Goal: Obtain resource: Download file/media

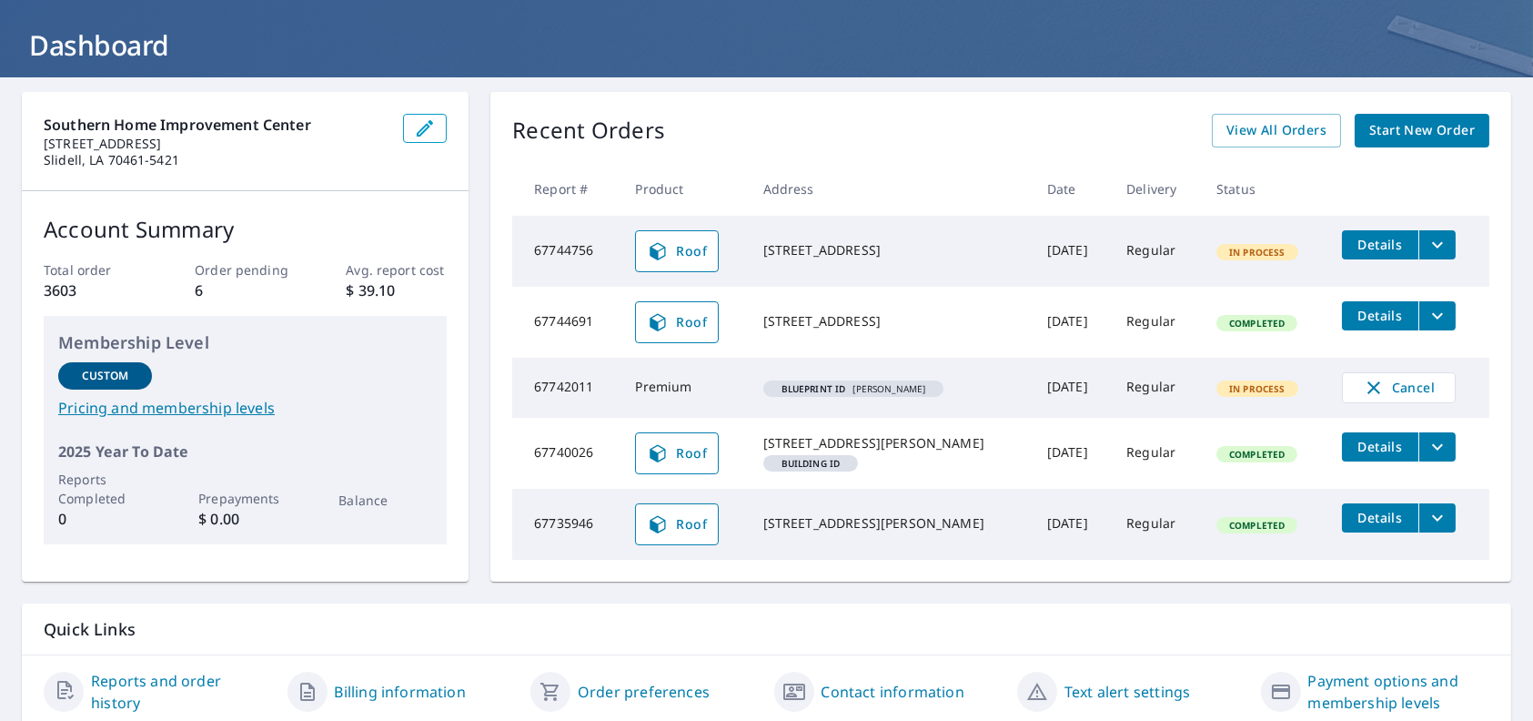
scroll to position [170, 0]
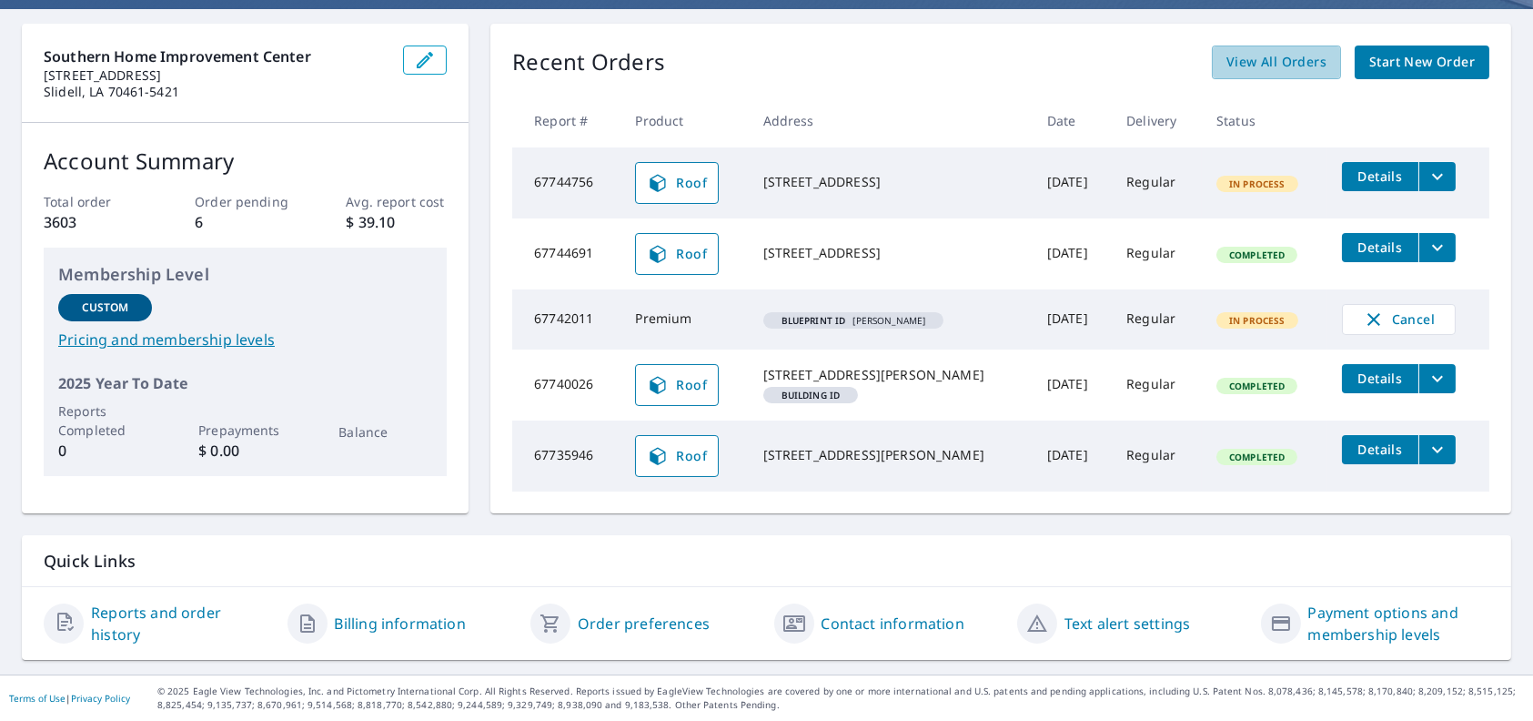
click at [1298, 51] on span "View All Orders" at bounding box center [1277, 62] width 100 height 23
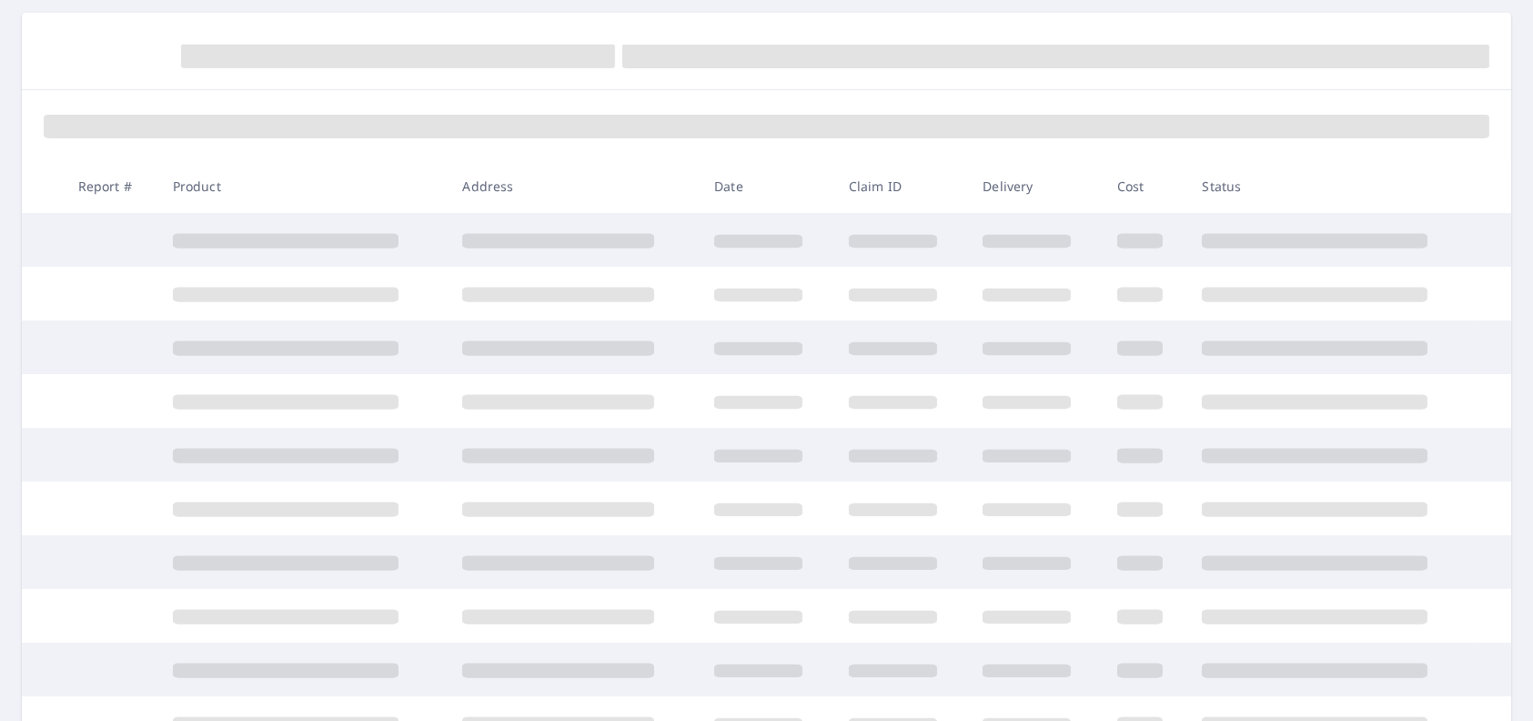
scroll to position [170, 0]
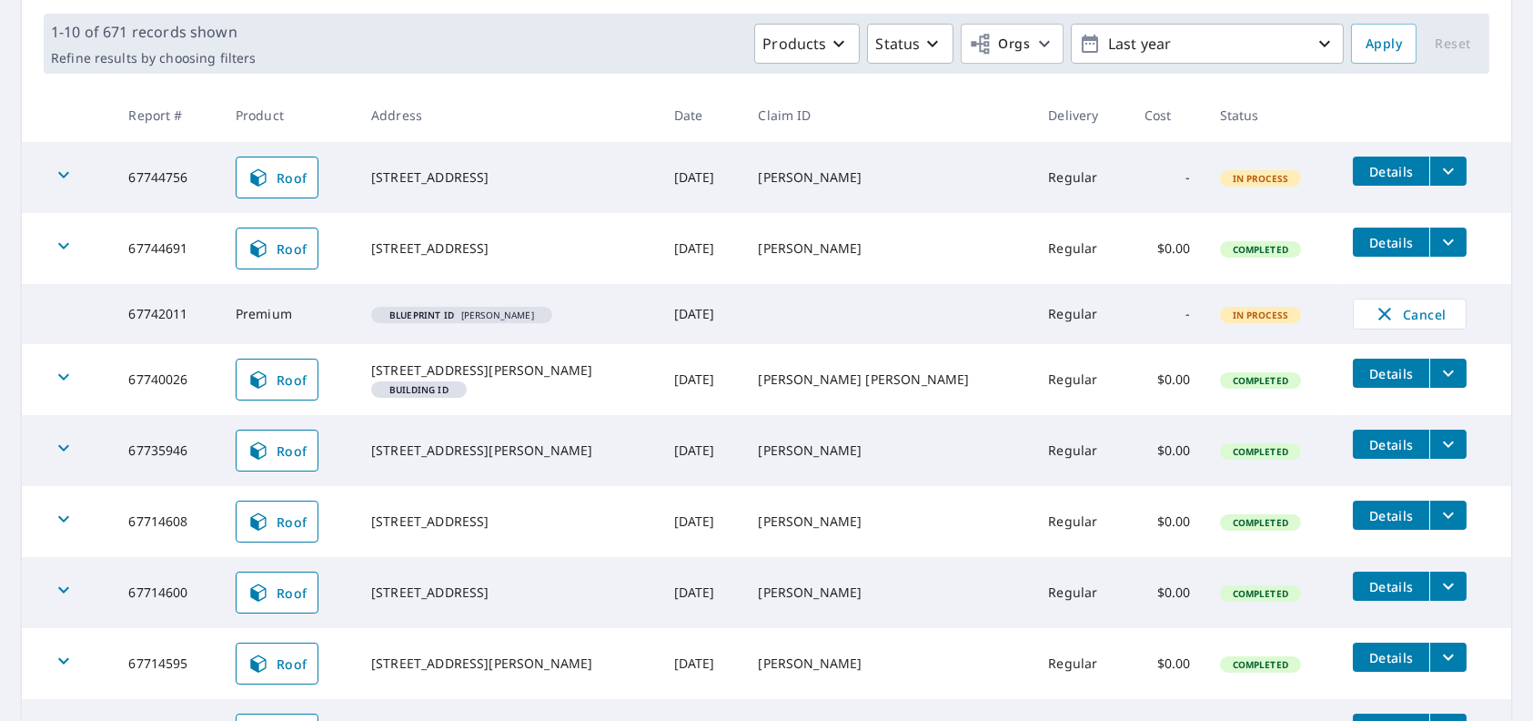
scroll to position [352, 0]
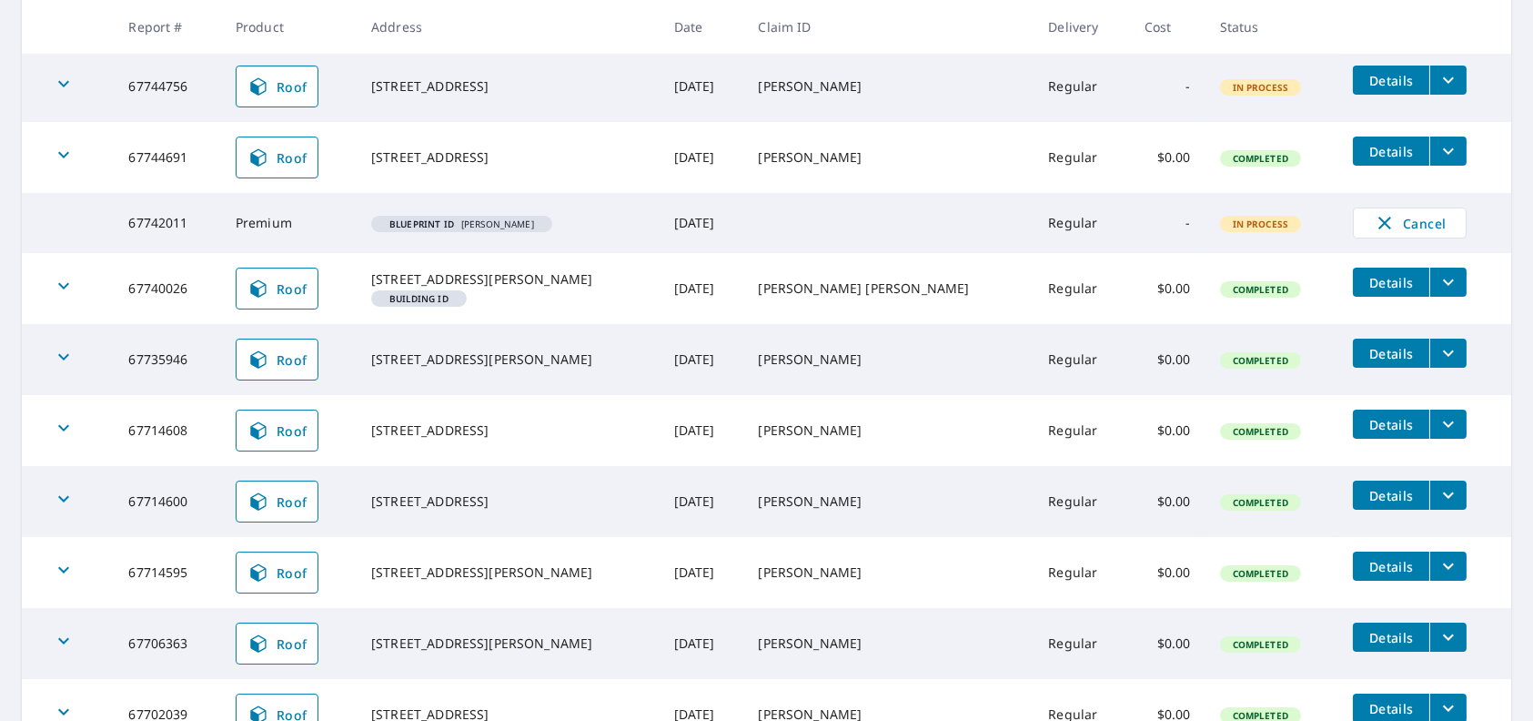
click at [1438, 502] on icon "filesDropdownBtn-67714600" at bounding box center [1449, 495] width 22 height 22
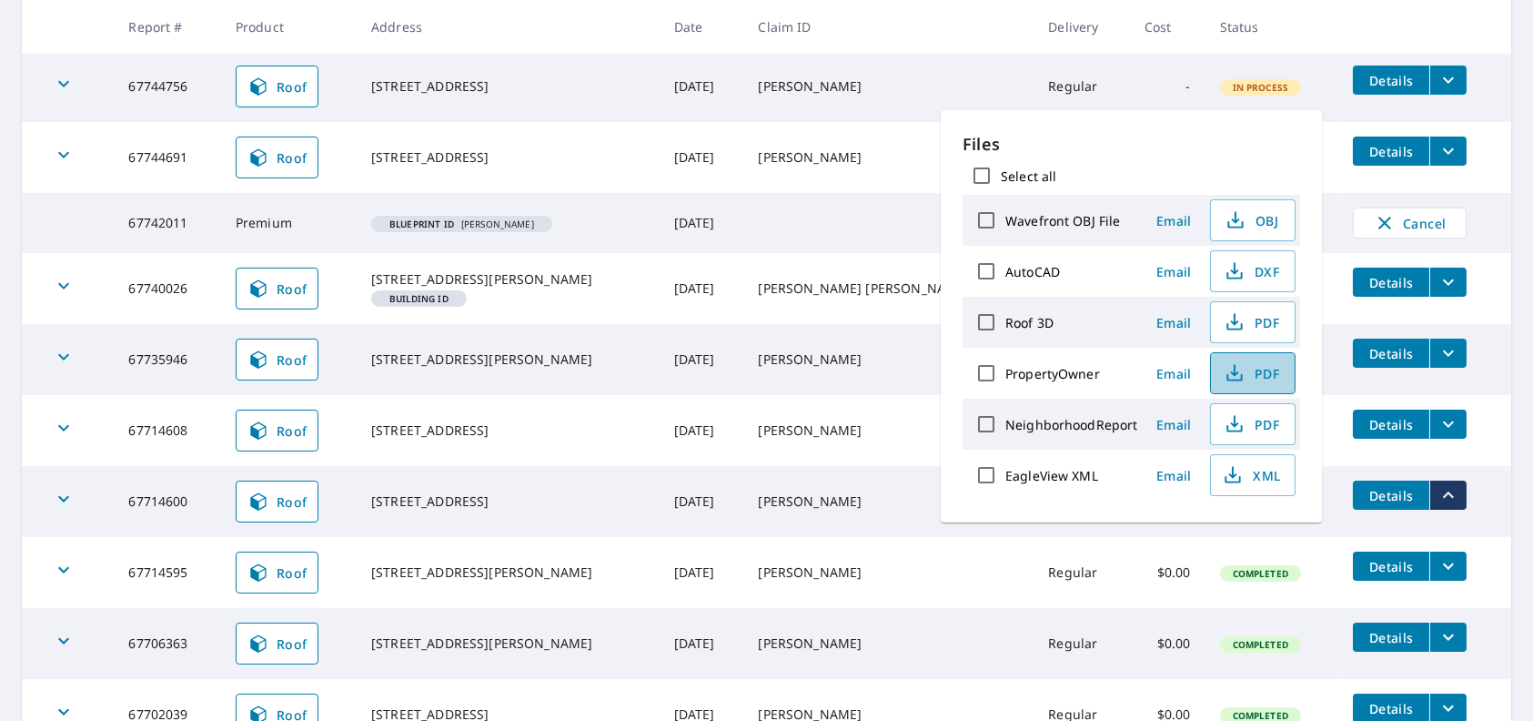
click at [1261, 368] on span "PDF" at bounding box center [1251, 373] width 58 height 22
click at [1271, 18] on th "Status" at bounding box center [1273, 27] width 134 height 54
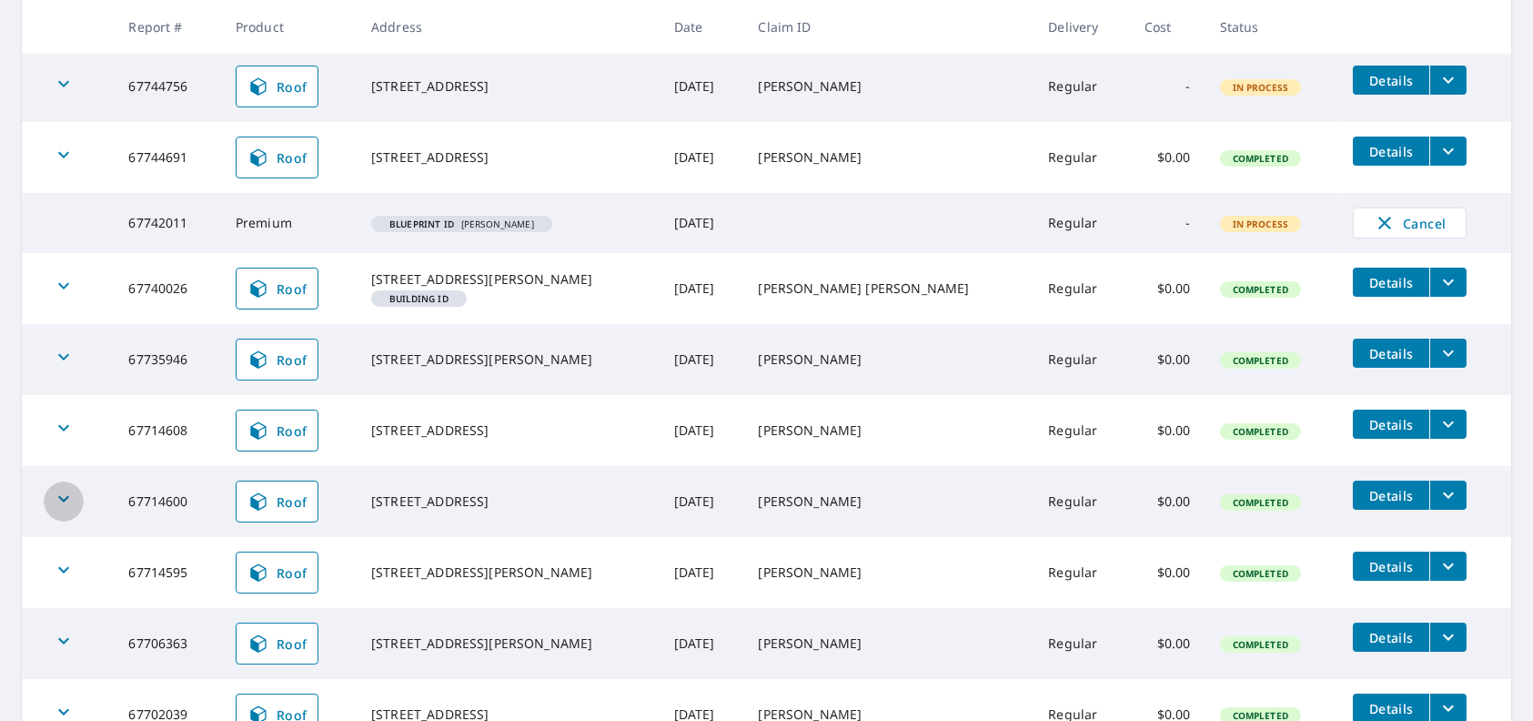
click at [60, 510] on icon "button" at bounding box center [64, 499] width 22 height 22
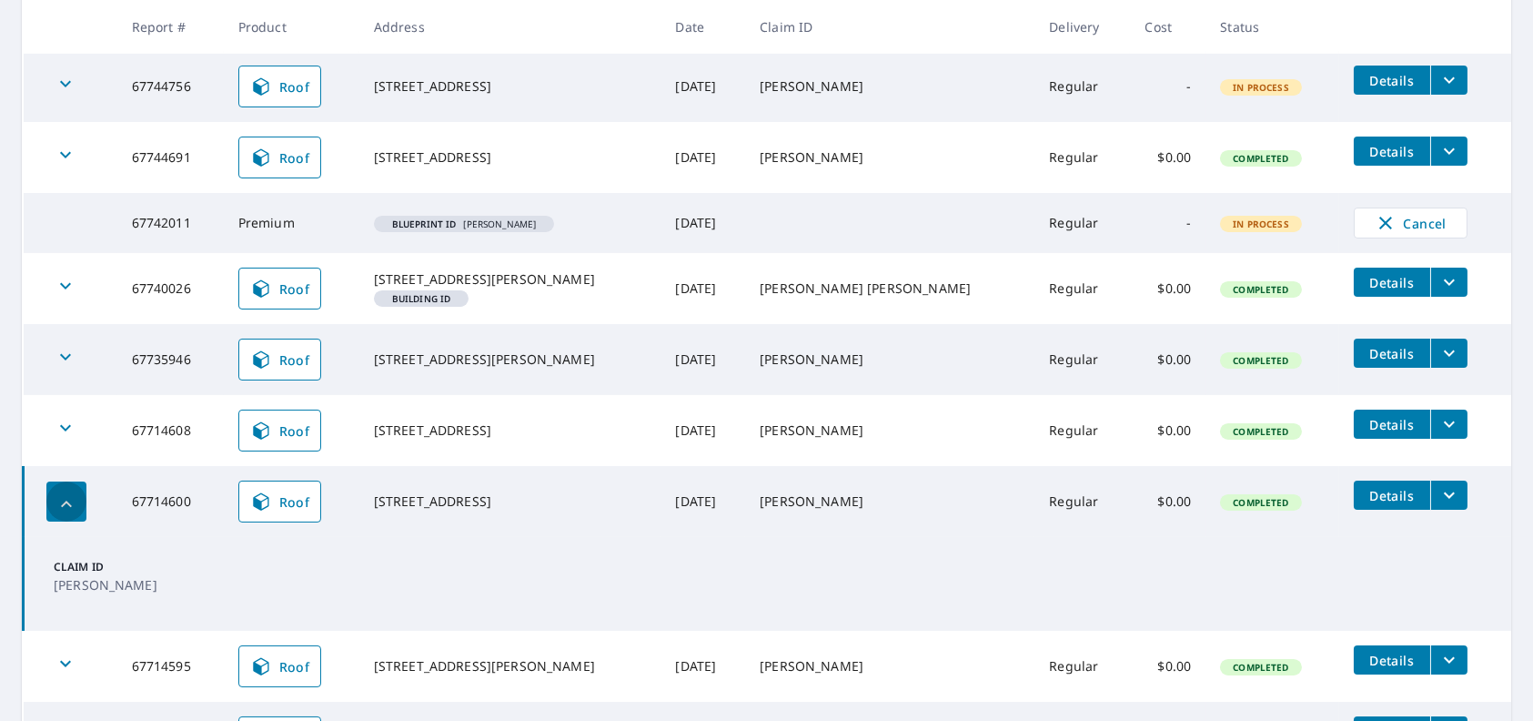
click at [60, 512] on icon "button" at bounding box center [67, 504] width 22 height 22
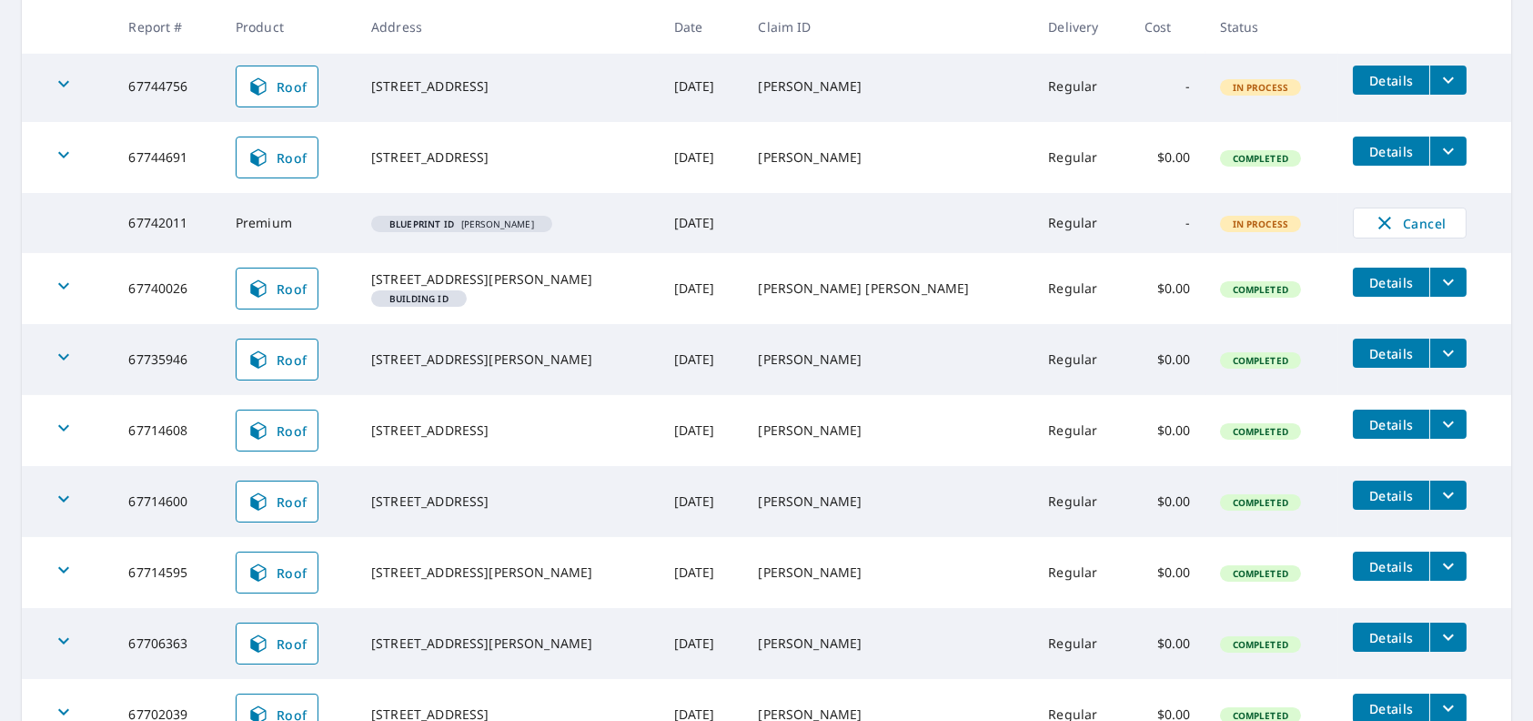
click at [1438, 502] on icon "filesDropdownBtn-67714600" at bounding box center [1449, 495] width 22 height 22
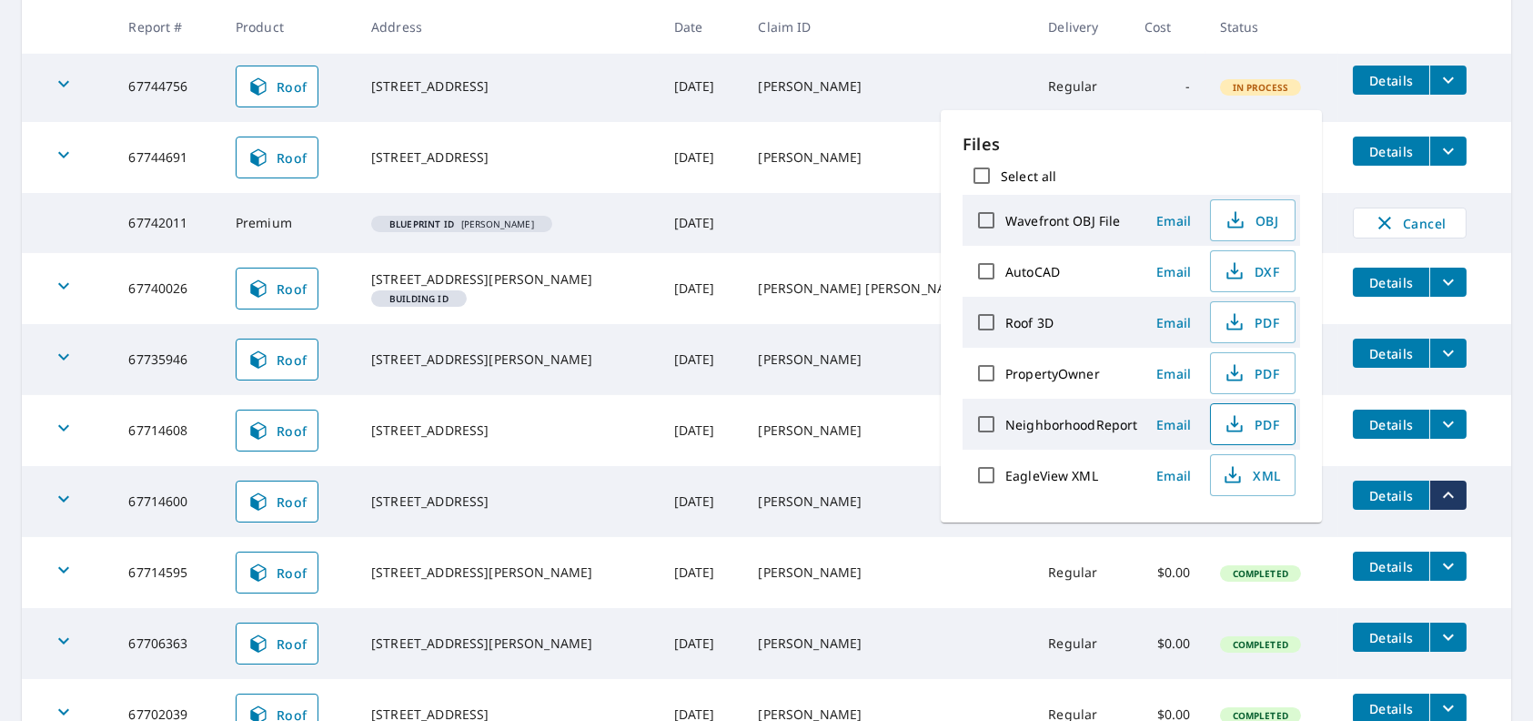
click at [1264, 421] on span "PDF" at bounding box center [1251, 424] width 58 height 22
click at [835, 174] on td "[PERSON_NAME]" at bounding box center [889, 157] width 290 height 71
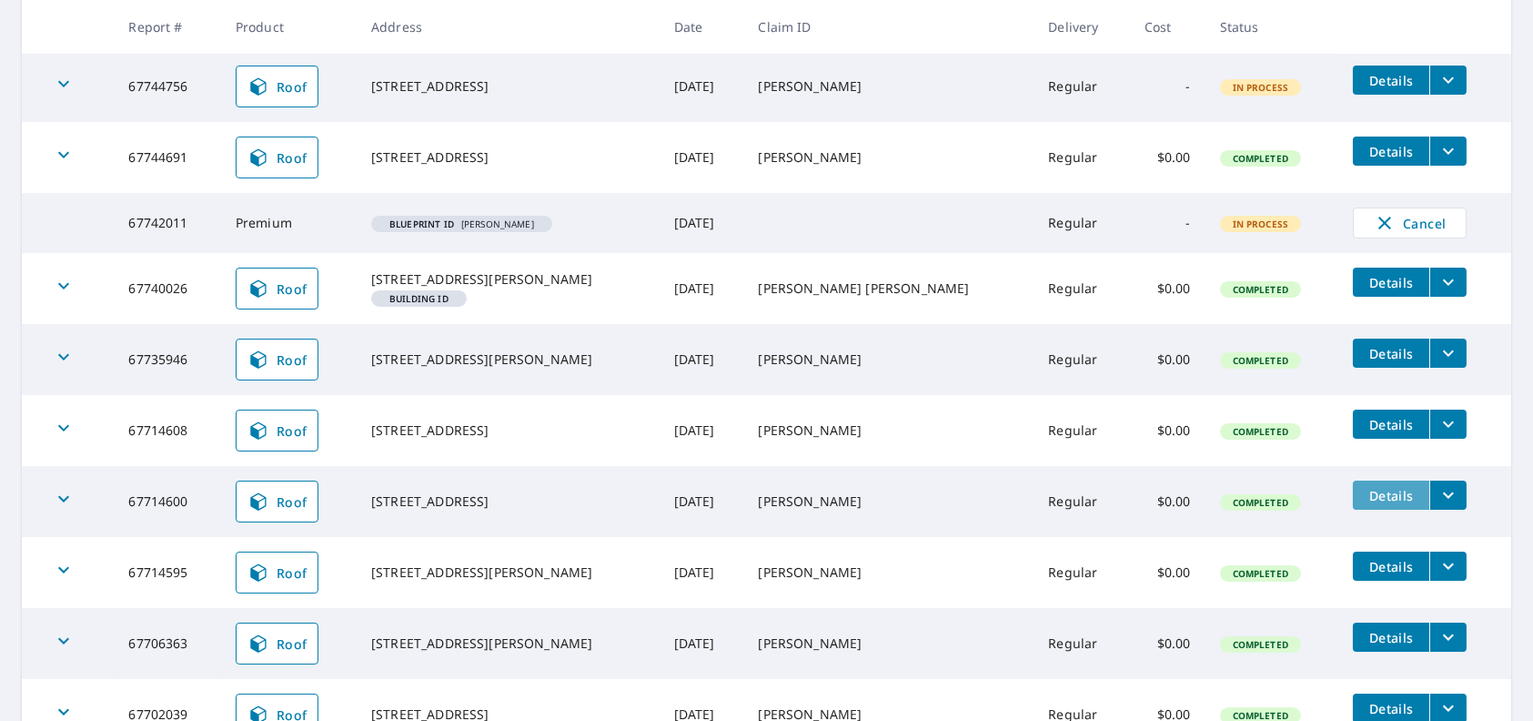
click at [1365, 504] on span "Details" at bounding box center [1391, 495] width 55 height 17
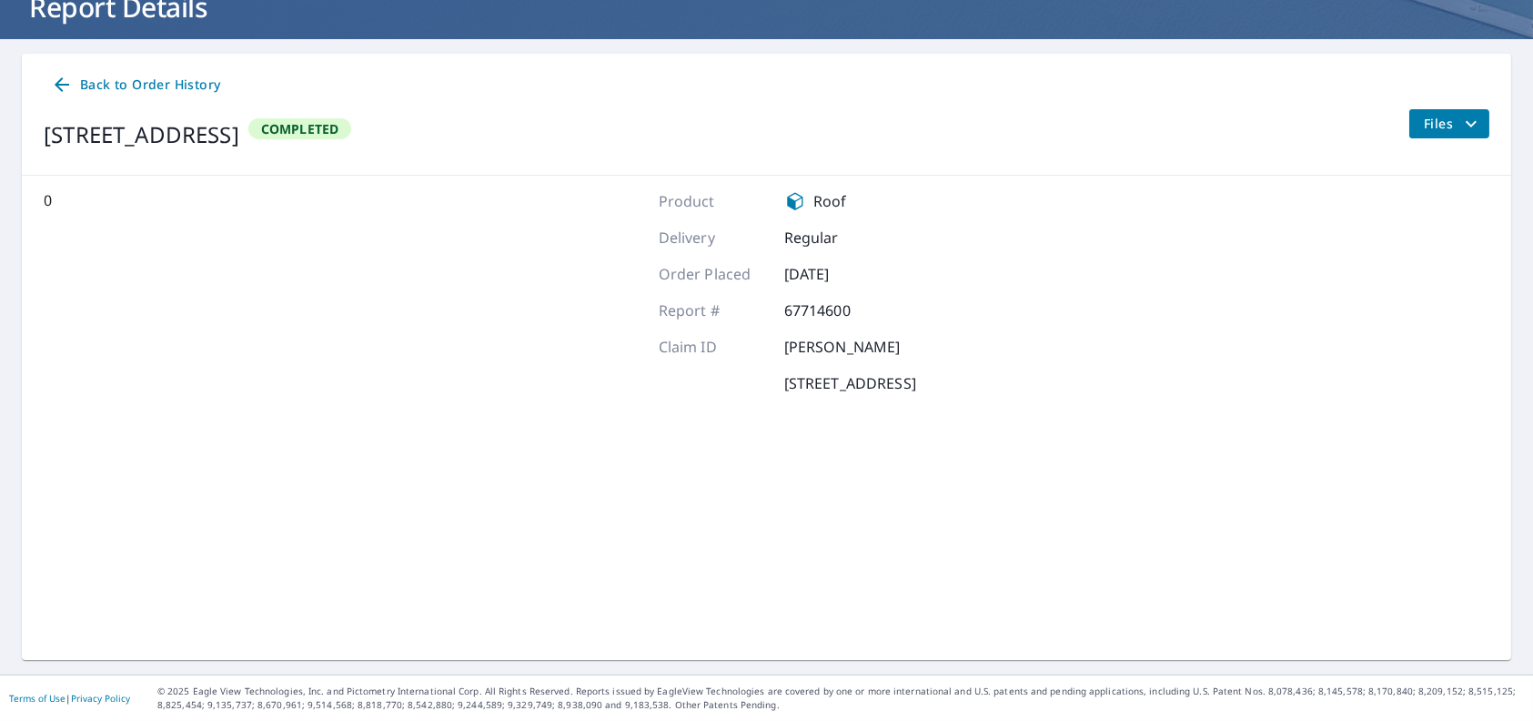
scroll to position [128, 0]
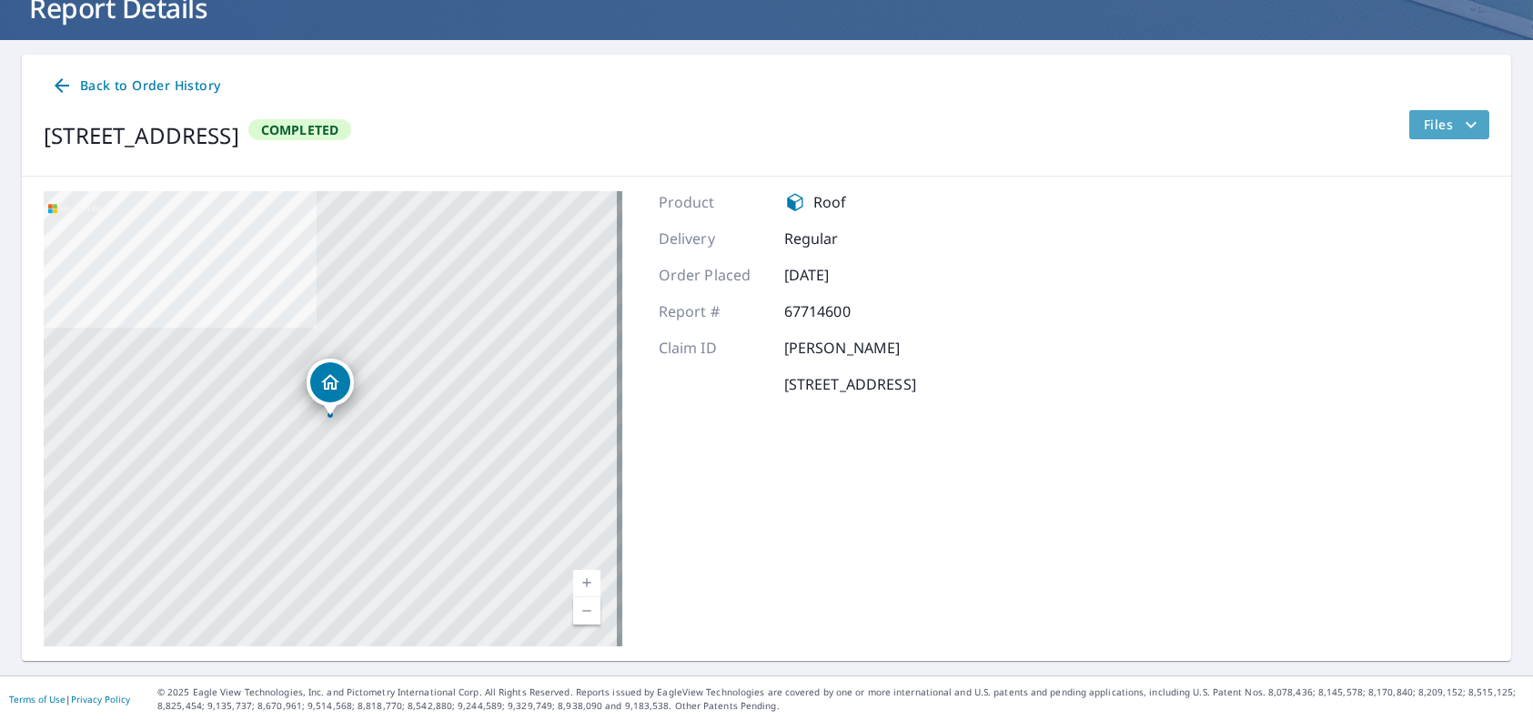
click at [1424, 119] on span "Files" at bounding box center [1453, 125] width 58 height 22
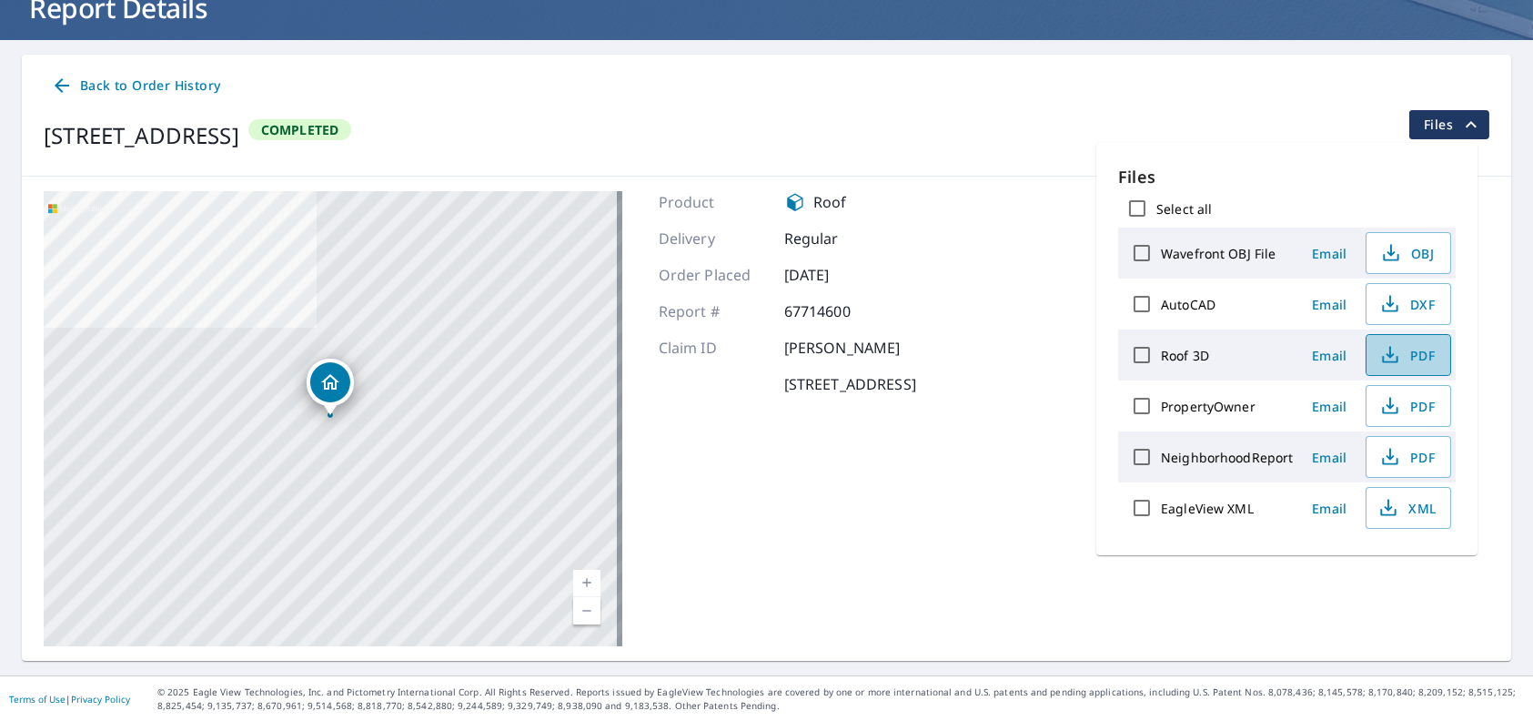
click at [1397, 349] on icon "button" at bounding box center [1391, 355] width 22 height 22
